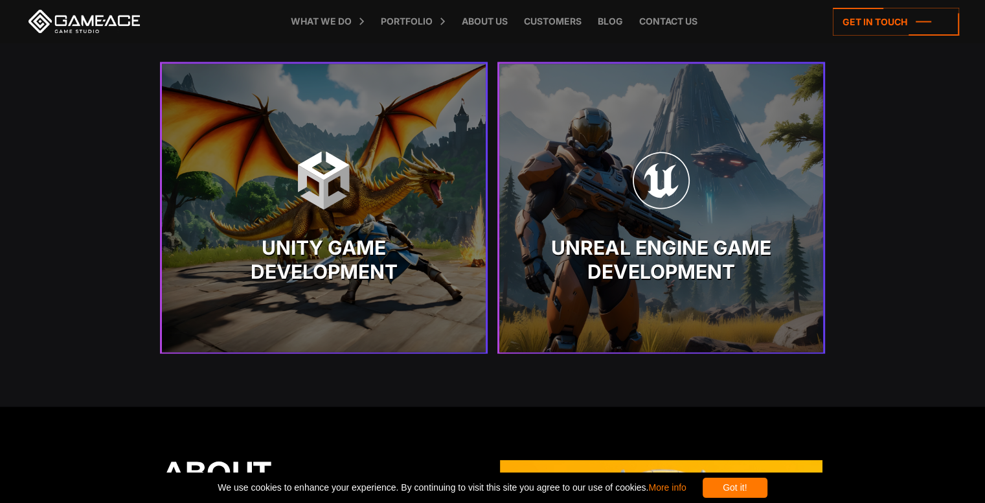
scroll to position [2721, 0]
drag, startPoint x: 673, startPoint y: 208, endPoint x: 895, endPoint y: 130, distance: 234.8
click at [896, 130] on div "Core Engines We Use Unity Game Development Unity Game Development" at bounding box center [492, 162] width 985 height 489
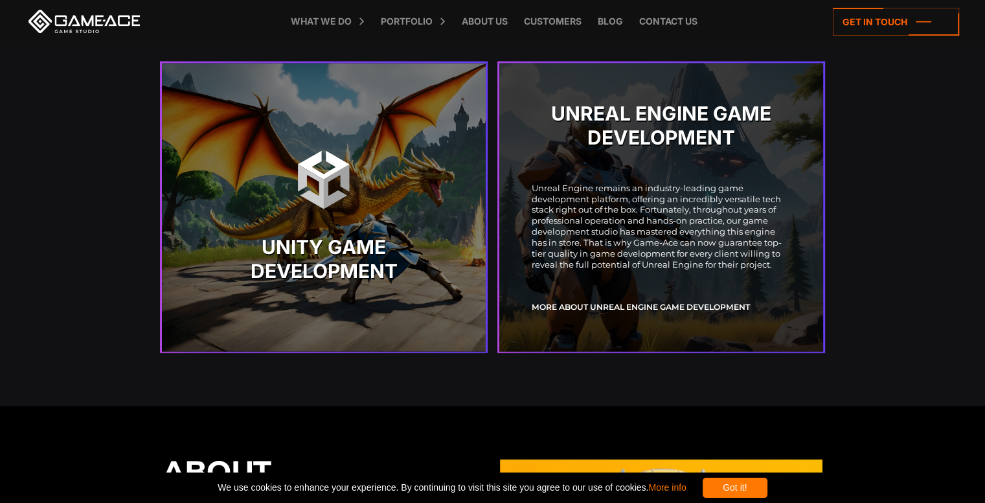
click at [687, 209] on p "Unreal Engine remains an industry-leading game development platform, offering a…" at bounding box center [661, 226] width 259 height 87
click at [663, 99] on div "Unreal Engine Game Development Unreal Engine remains an industry-leading game d…" at bounding box center [661, 208] width 259 height 224
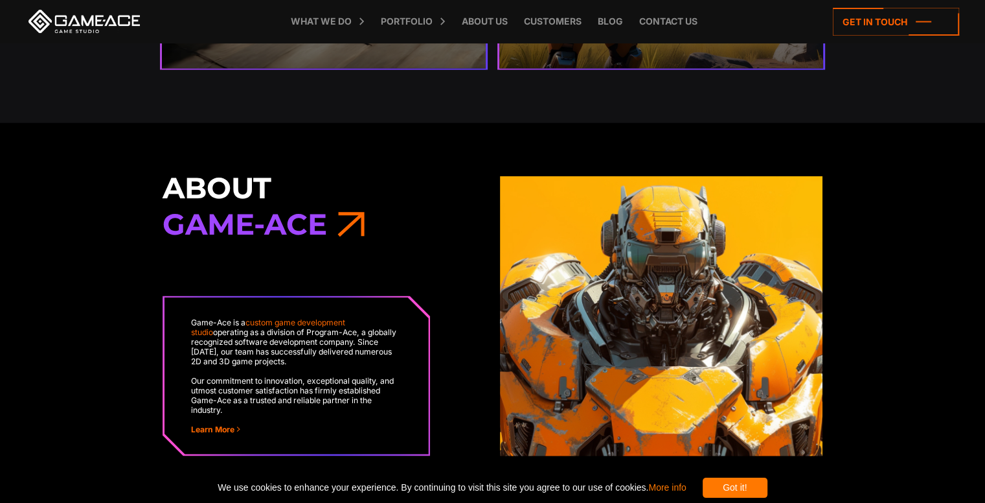
scroll to position [3045, 0]
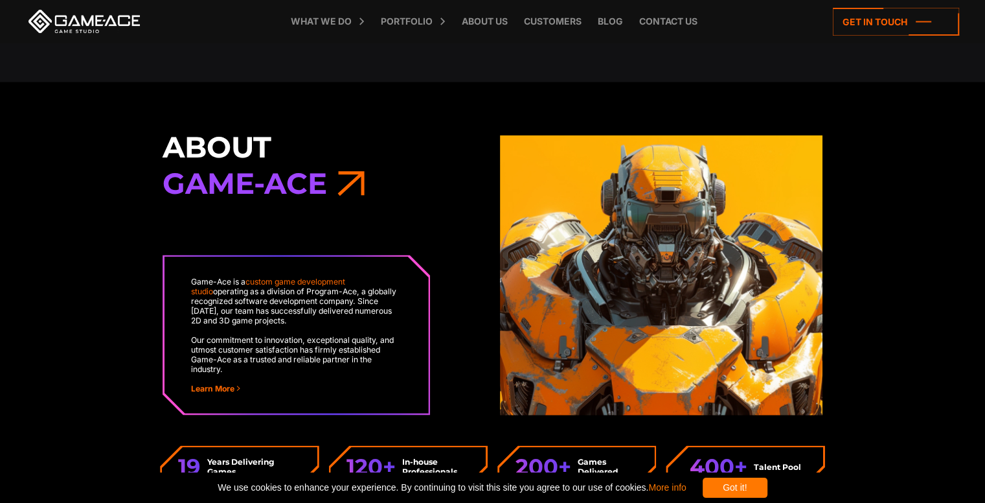
click at [334, 180] on h3 "About Game-Ace" at bounding box center [324, 165] width 323 height 73
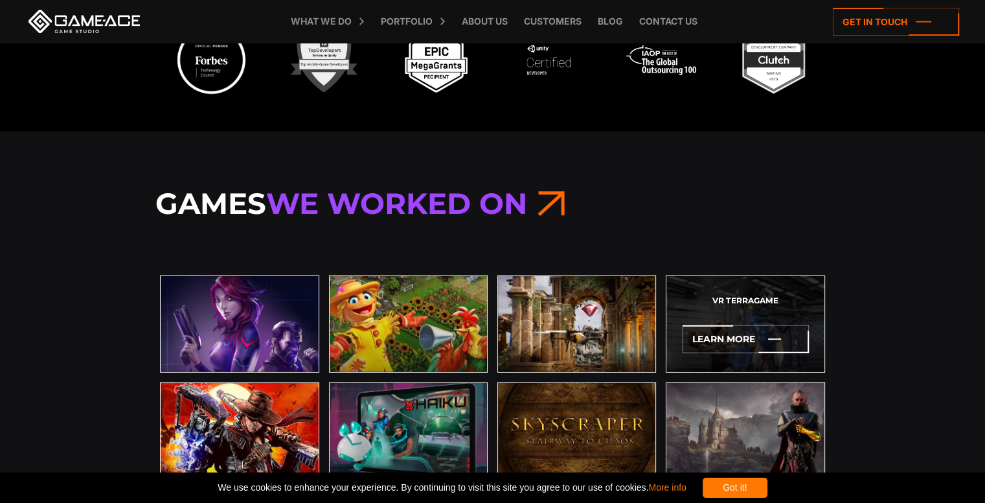
scroll to position [3564, 0]
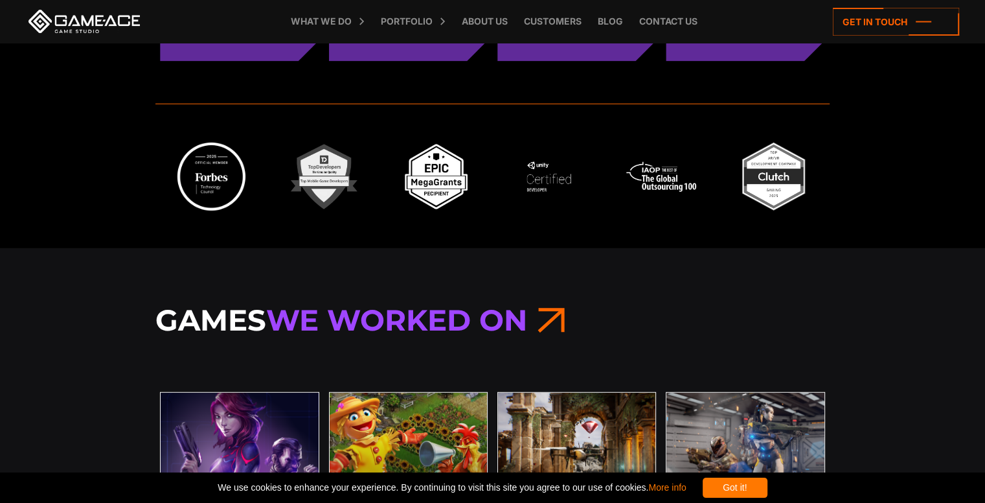
drag, startPoint x: 733, startPoint y: 283, endPoint x: 860, endPoint y: 194, distance: 155.8
click at [860, 194] on div at bounding box center [492, 176] width 985 height 143
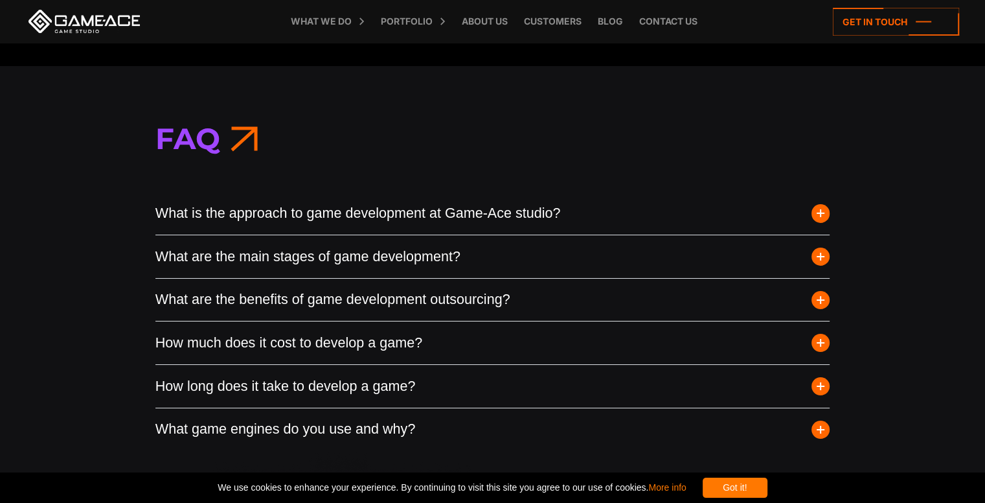
scroll to position [4795, 0]
click at [825, 207] on span "button" at bounding box center [821, 213] width 18 height 18
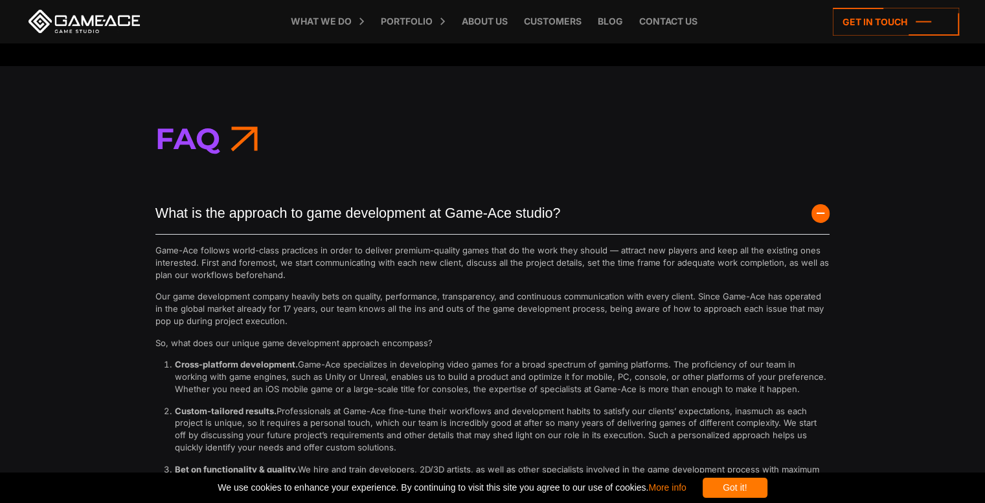
click at [245, 129] on icon at bounding box center [244, 139] width 27 height 36
click at [822, 206] on span "button" at bounding box center [821, 213] width 18 height 18
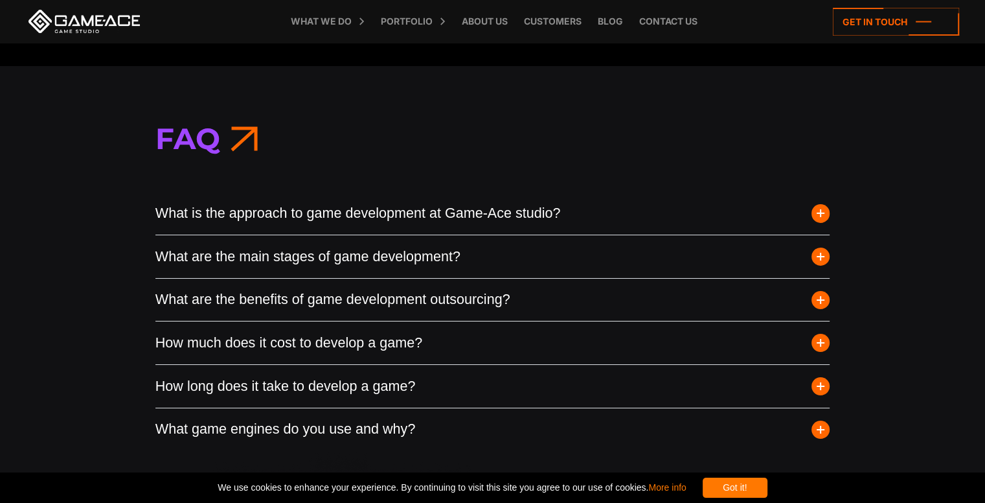
click at [340, 252] on button "What are the main stages of game development?" at bounding box center [492, 256] width 675 height 43
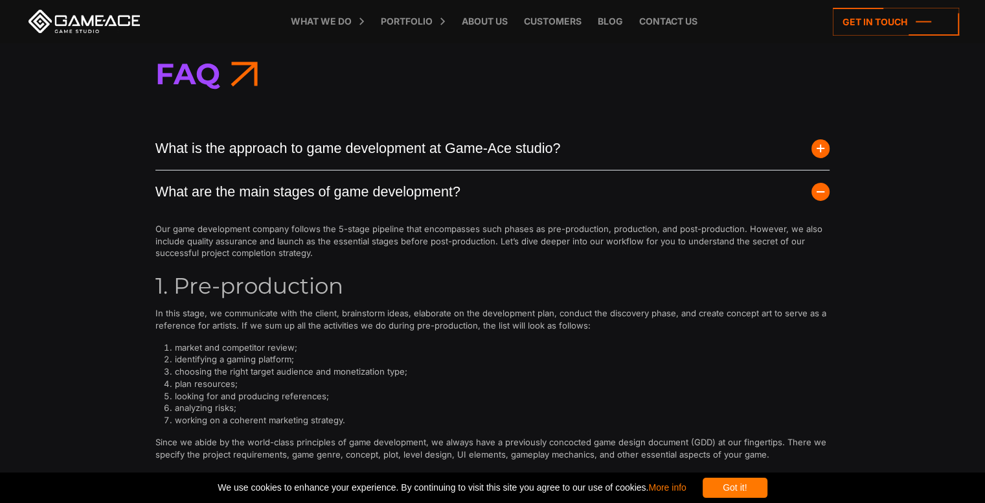
click at [374, 185] on button "What are the main stages of game development?" at bounding box center [492, 191] width 675 height 43
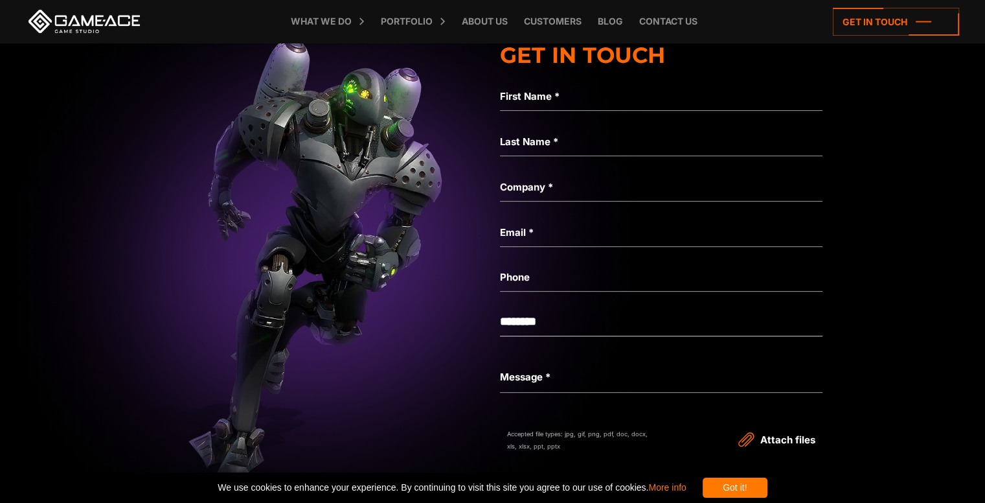
scroll to position [5313, 0]
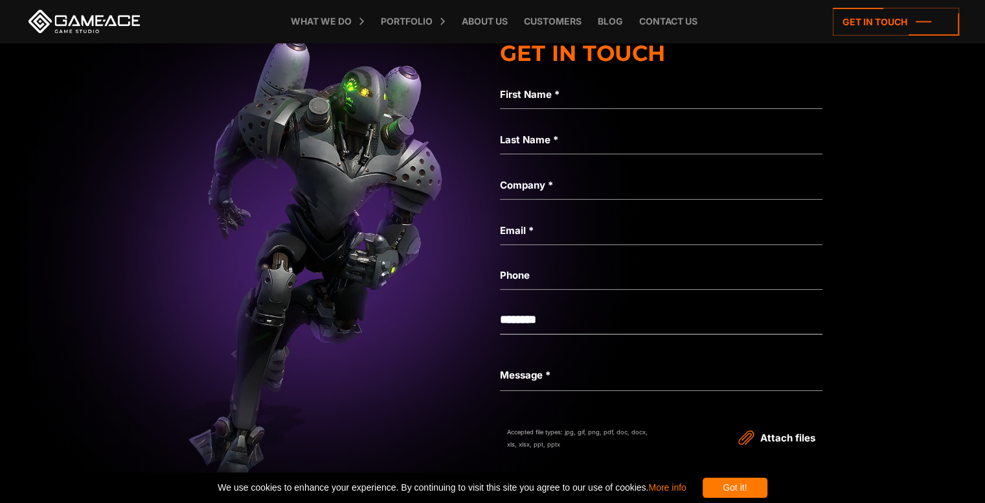
click at [557, 89] on label "First Name *" at bounding box center [661, 95] width 323 height 16
click at [557, 89] on input "First Name *" at bounding box center [661, 94] width 323 height 30
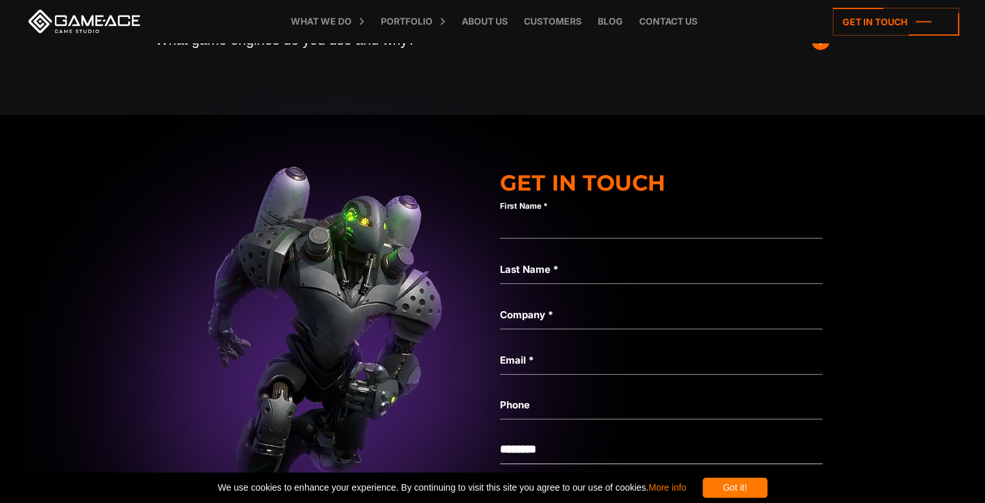
click at [856, 208] on img at bounding box center [324, 377] width 3374 height 631
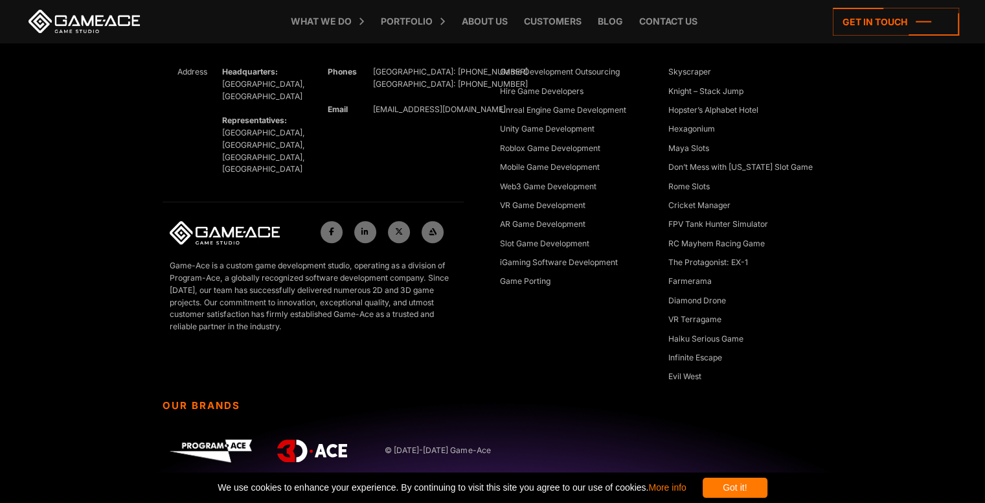
scroll to position [5930, 0]
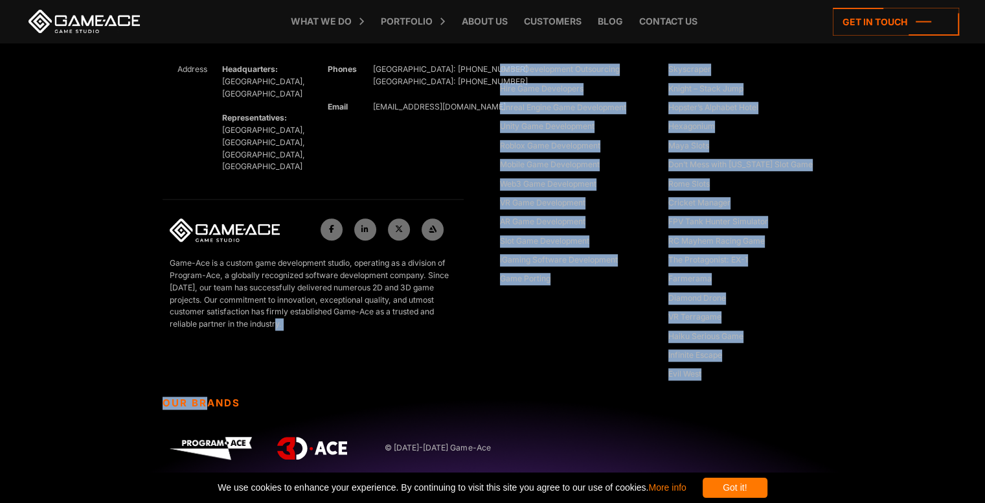
drag, startPoint x: 210, startPoint y: 400, endPoint x: 273, endPoint y: 391, distance: 64.1
click at [271, 391] on div "Get In Touch Address Headquarters: [GEOGRAPHIC_DATA], Cyprus Representatives: […" at bounding box center [492, 233] width 689 height 549
click at [414, 388] on div "Get In Touch Address Headquarters: [GEOGRAPHIC_DATA], Cyprus Representatives: […" at bounding box center [324, 210] width 338 height 373
click at [918, 362] on div "Get In Touch Address Headquarters: [GEOGRAPHIC_DATA], Cyprus Representatives: […" at bounding box center [492, 233] width 985 height 549
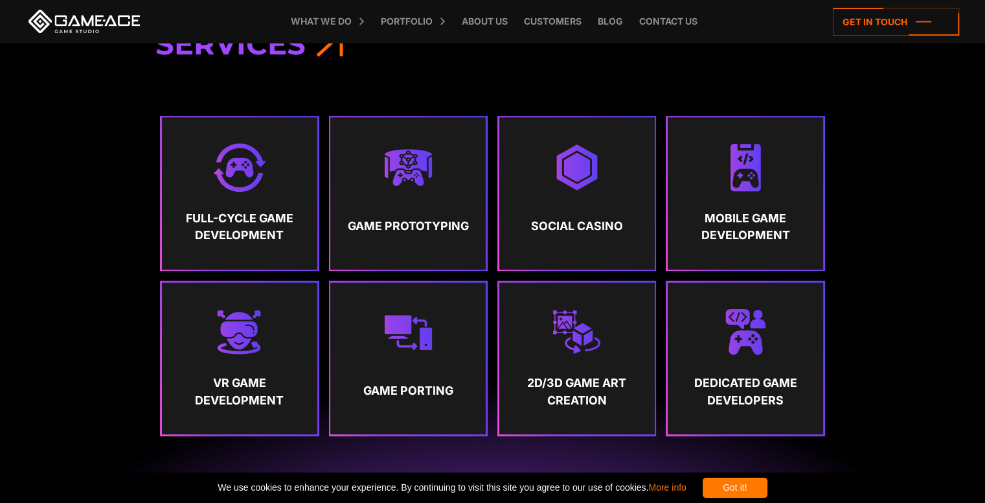
scroll to position [0, 0]
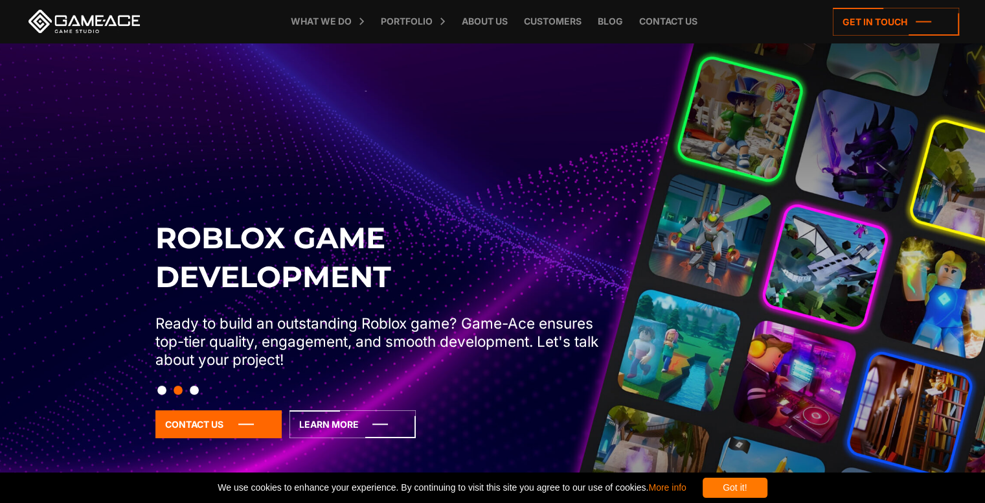
click at [163, 393] on button "Slide 1" at bounding box center [161, 390] width 9 height 22
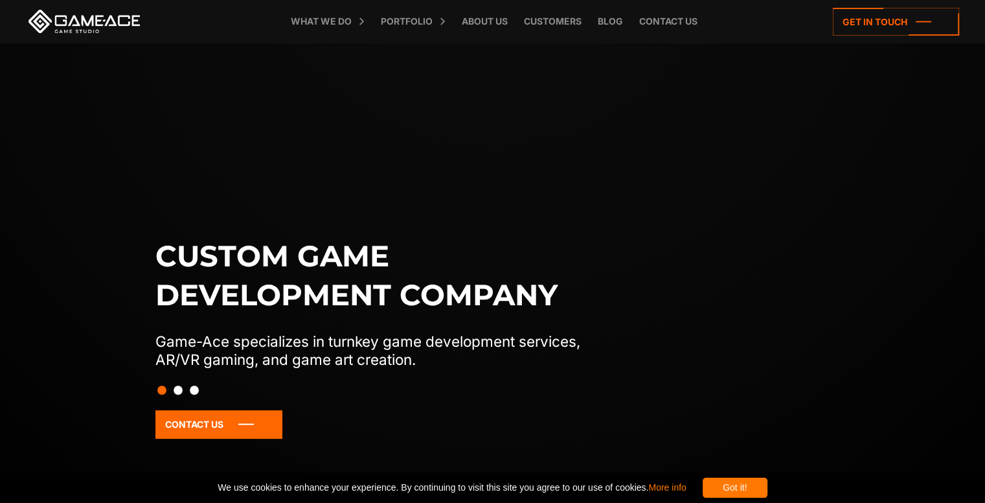
click at [179, 389] on button "Slide 2" at bounding box center [178, 390] width 9 height 22
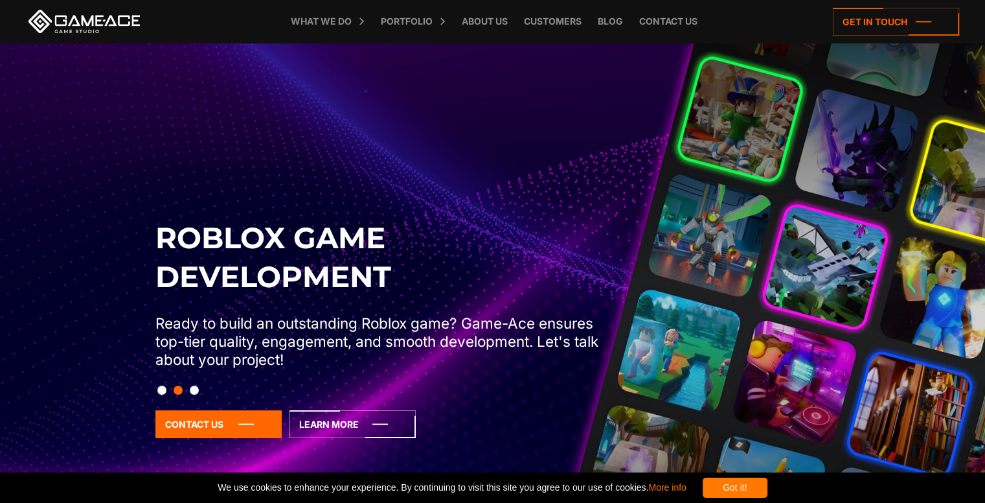
click at [194, 389] on button "Slide 3" at bounding box center [194, 390] width 9 height 22
